Goal: Download file/media

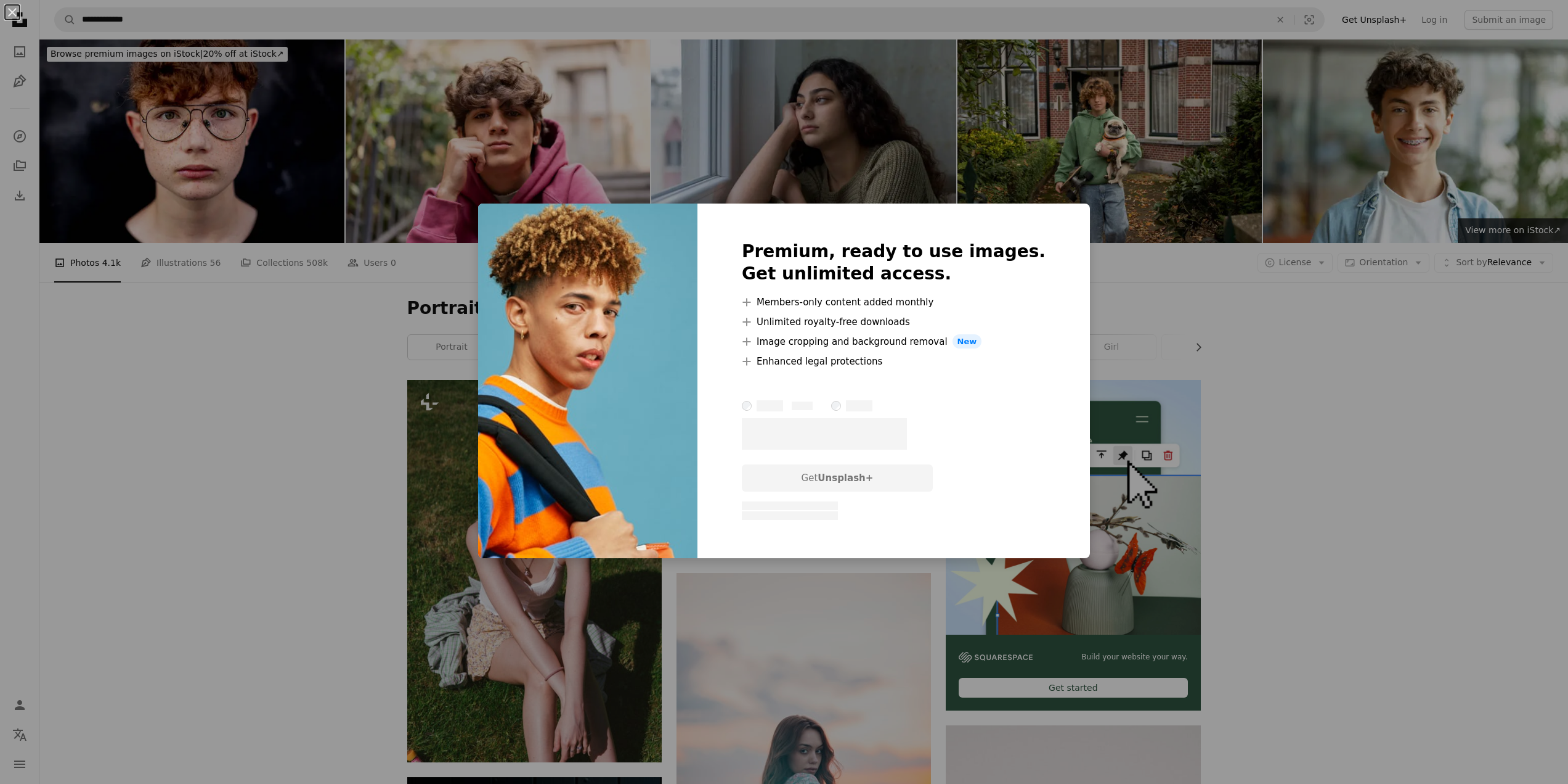
scroll to position [296, 0]
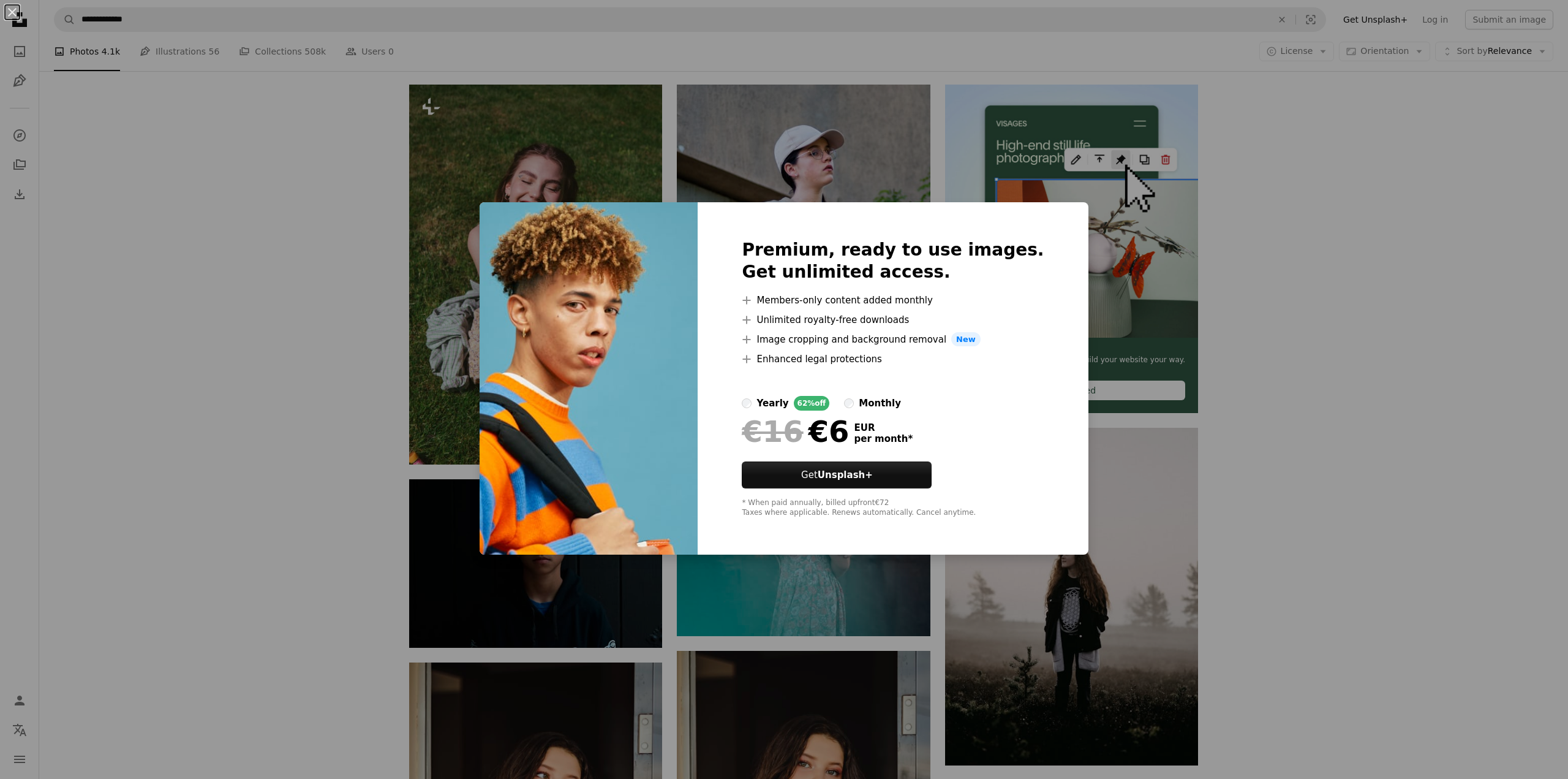
click at [1217, 242] on div "An X shape Premium, ready to use images. Get unlimited access. A plus sign Memb…" at bounding box center [784, 390] width 1568 height 779
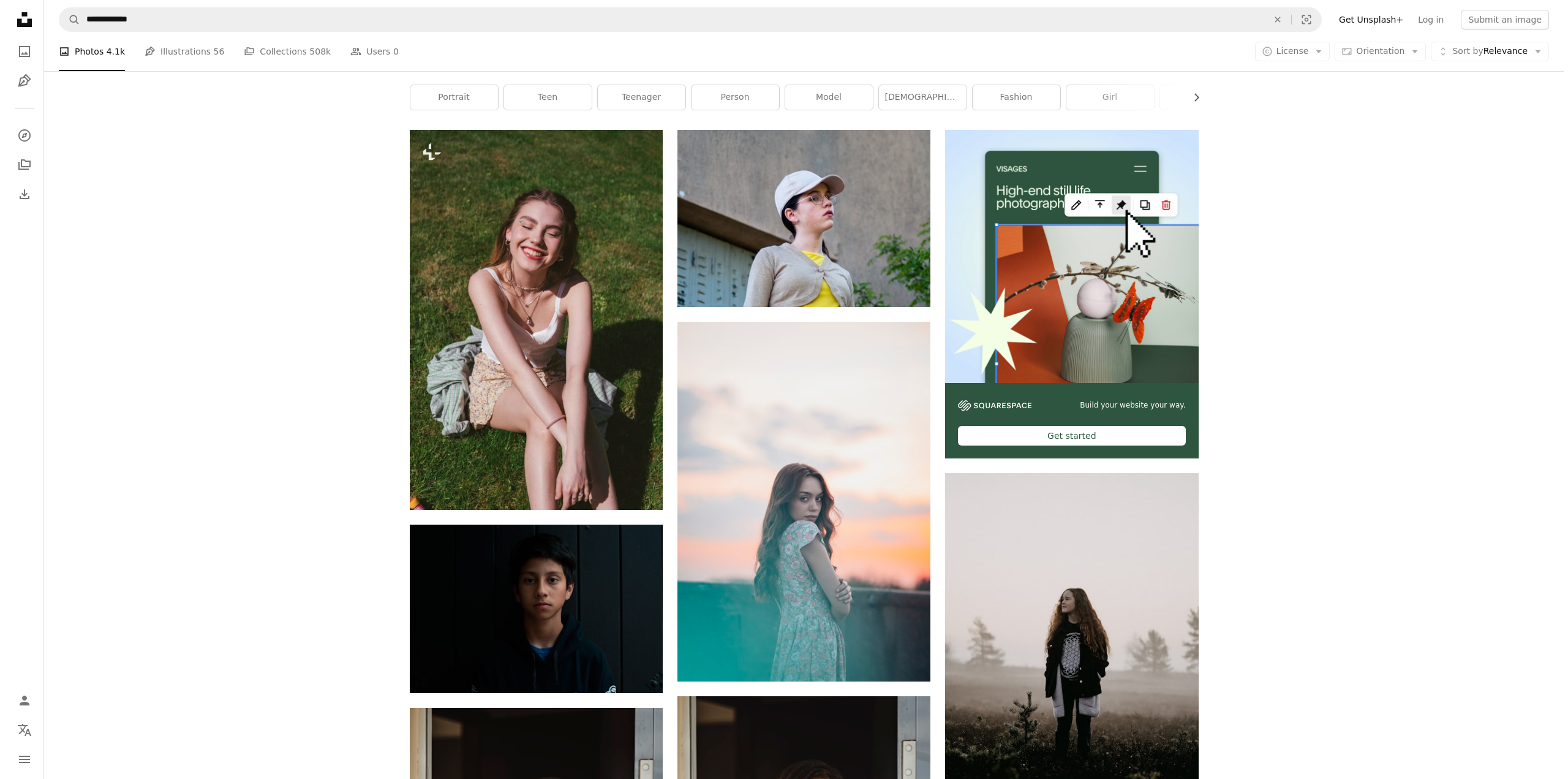
scroll to position [245, 0]
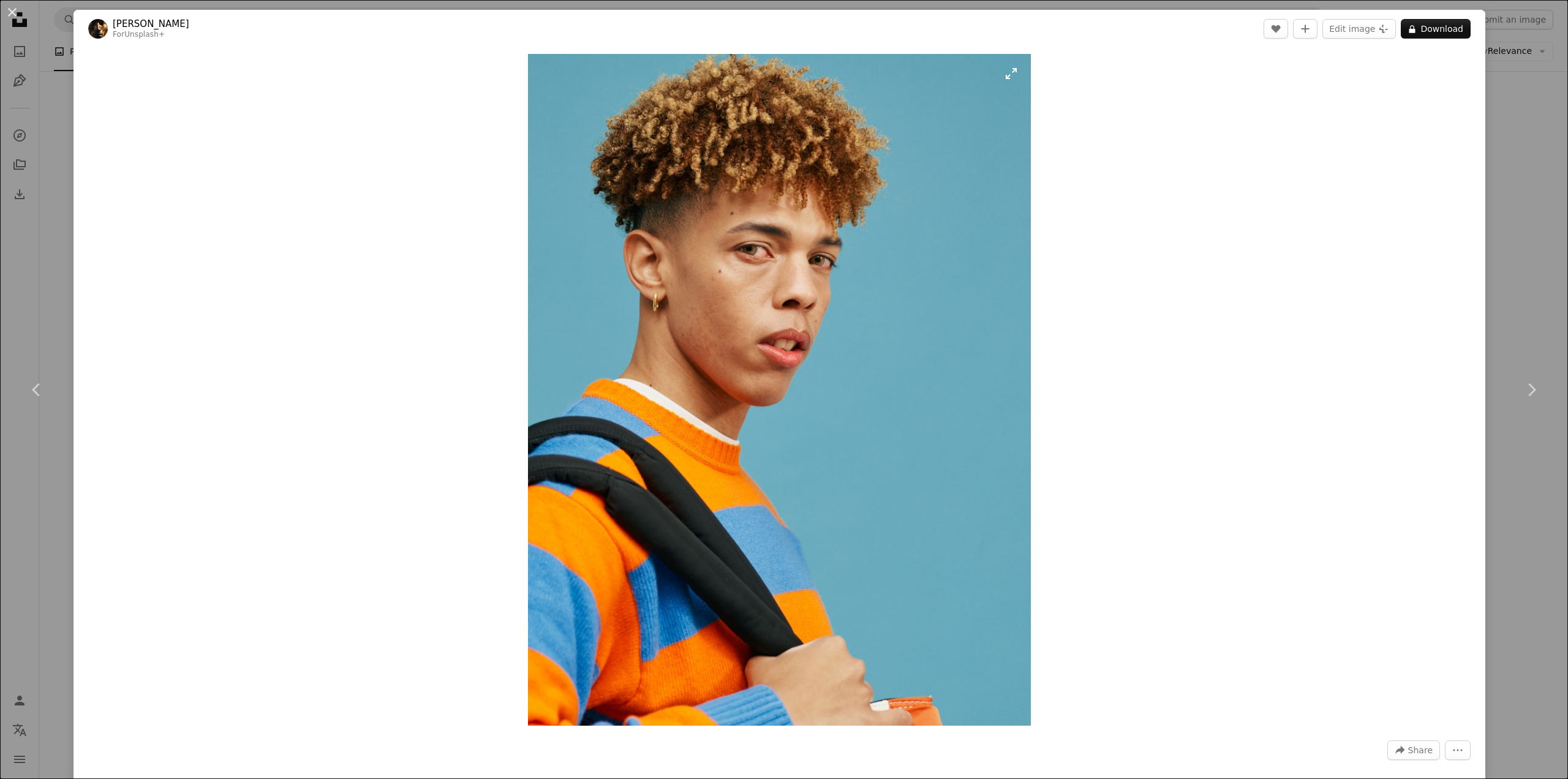
click at [899, 355] on img "Zoom in on this image" at bounding box center [779, 390] width 504 height 671
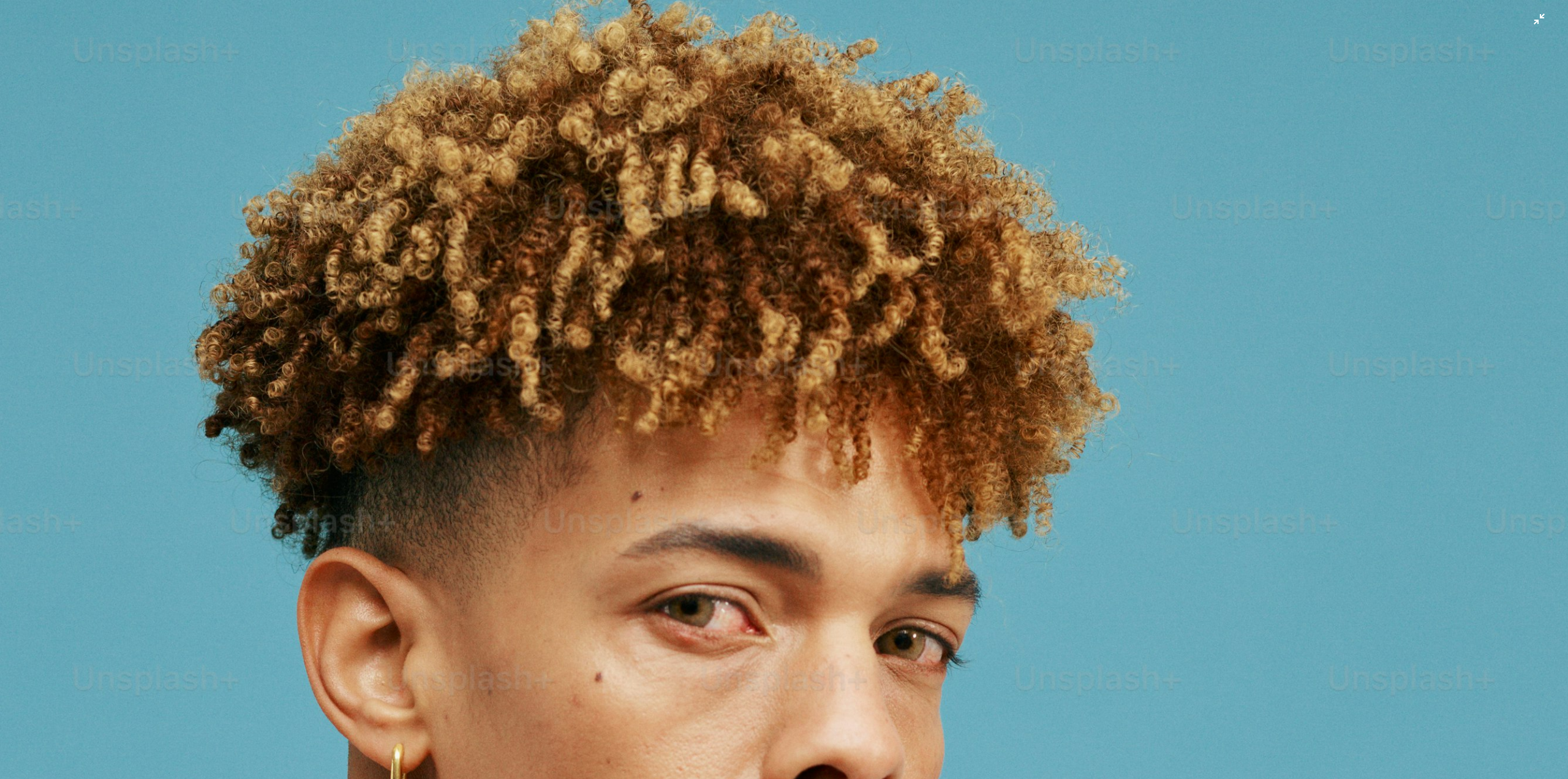
scroll to position [645, 0]
